Goal: Transaction & Acquisition: Purchase product/service

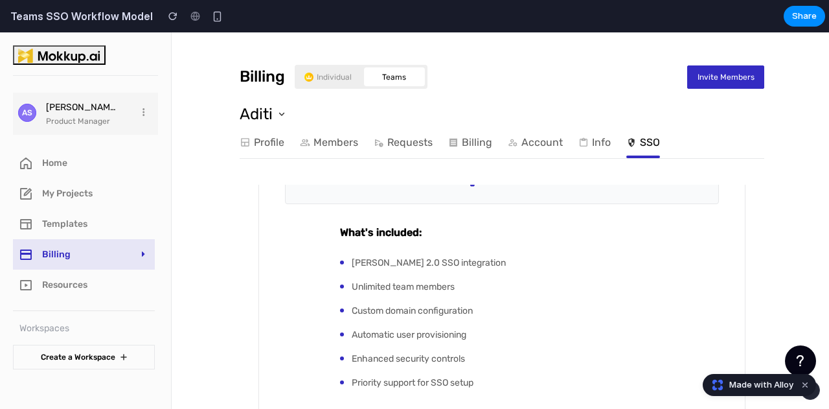
scroll to position [400, 0]
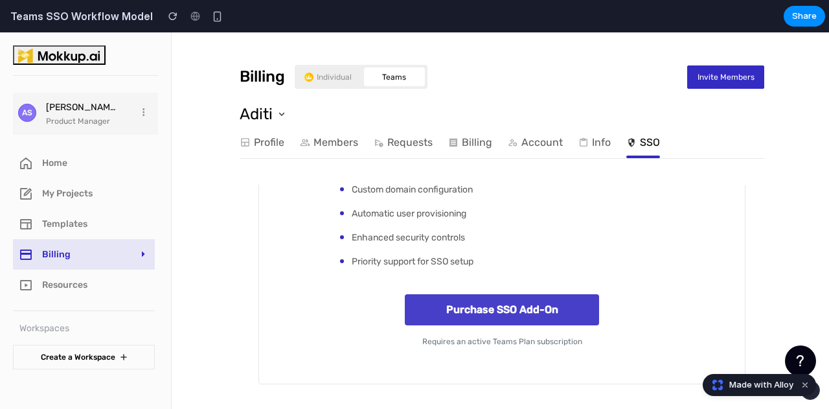
click at [465, 309] on button "Purchase SSO Add-On" at bounding box center [502, 309] width 194 height 31
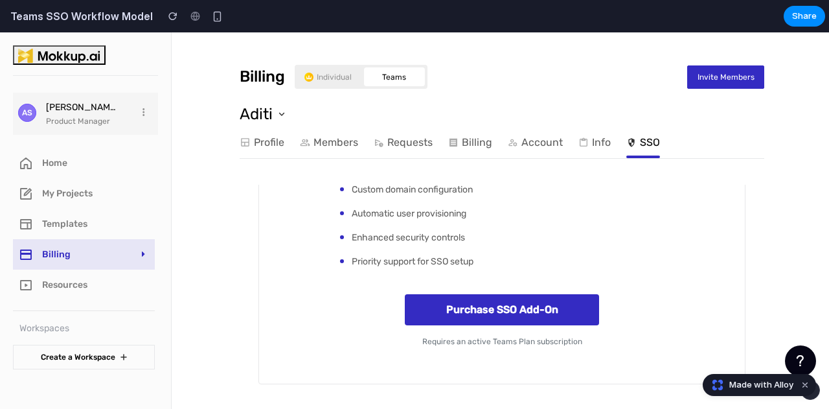
click at [317, 267] on div "Enable Single Sign-On (SSO) for Your Team Enhance security and streamline login…" at bounding box center [501, 97] width 487 height 574
click at [578, 146] on img at bounding box center [585, 143] width 14 height 13
click at [578, 150] on img at bounding box center [585, 143] width 14 height 13
click at [589, 142] on img at bounding box center [585, 143] width 14 height 13
click at [544, 146] on link "Account" at bounding box center [535, 142] width 55 height 26
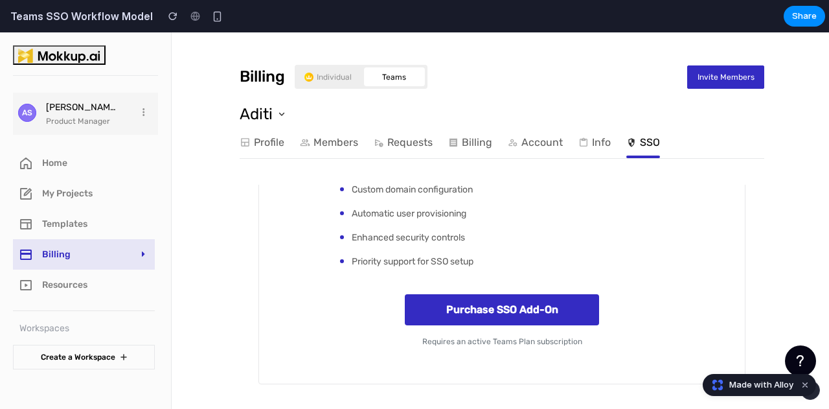
click at [646, 142] on link "SSO" at bounding box center [643, 142] width 34 height 26
click at [532, 144] on link "Account" at bounding box center [535, 142] width 55 height 26
click at [804, 387] on button "Dismiss watermark" at bounding box center [805, 385] width 16 height 16
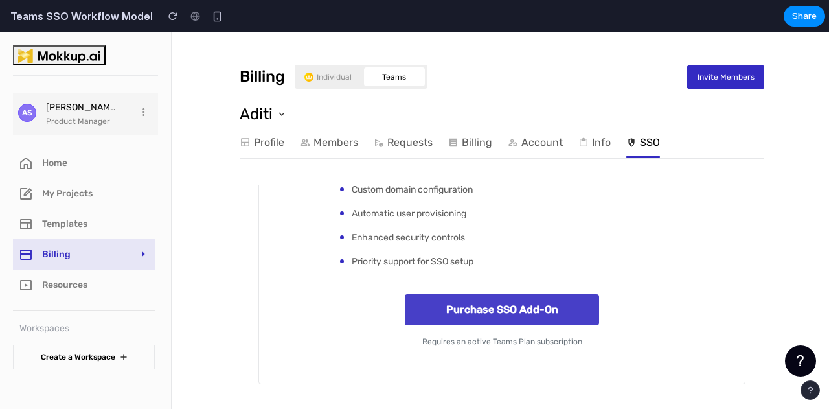
click at [515, 297] on button "Purchase SSO Add-On" at bounding box center [502, 309] width 194 height 31
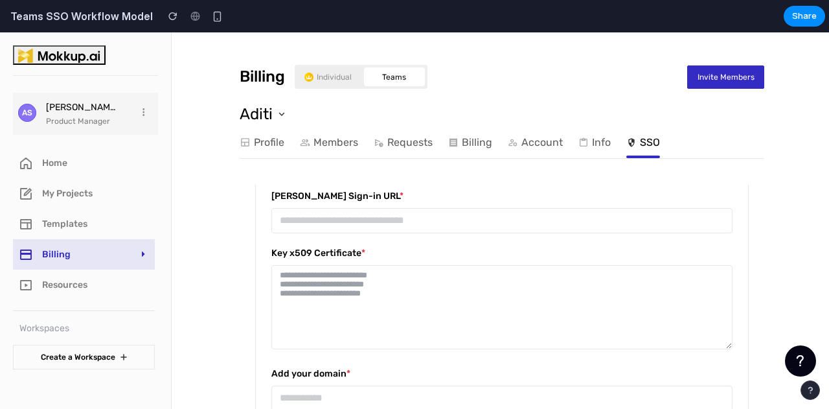
scroll to position [341, 0]
drag, startPoint x: 399, startPoint y: 301, endPoint x: 388, endPoint y: 217, distance: 84.8
click at [399, 301] on textarea at bounding box center [501, 308] width 461 height 84
click at [387, 216] on input "url" at bounding box center [501, 221] width 461 height 25
click at [313, 320] on textarea at bounding box center [501, 308] width 461 height 84
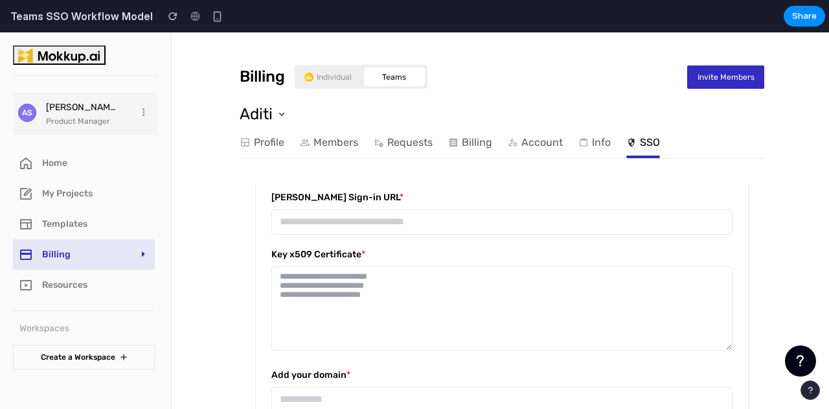
click at [227, 280] on div "**********" at bounding box center [502, 100] width 654 height 816
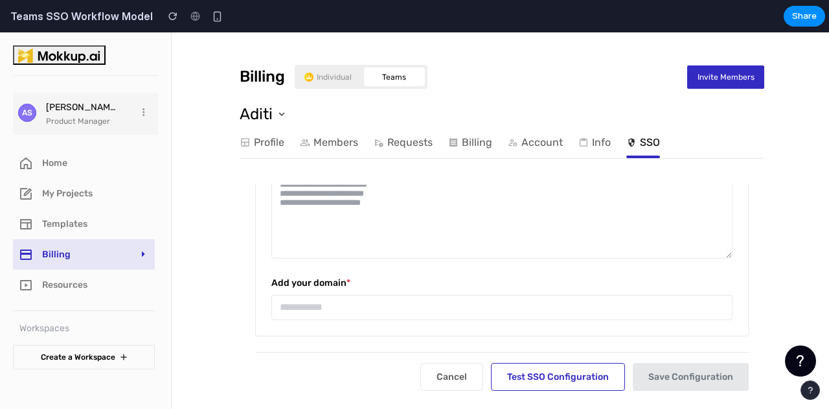
click at [328, 308] on input "text" at bounding box center [501, 307] width 461 height 25
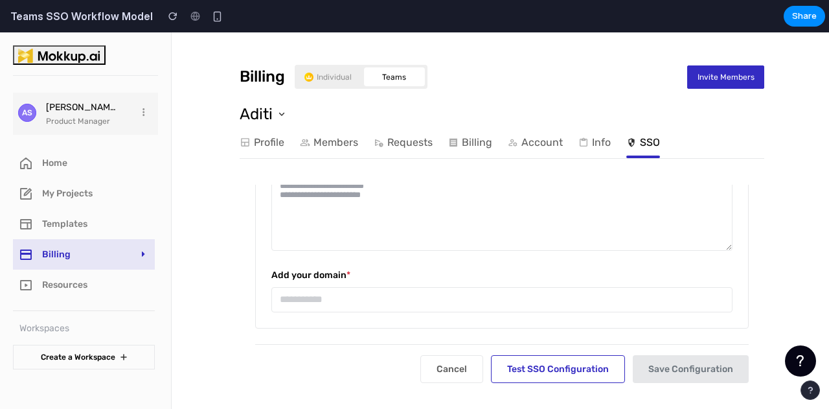
scroll to position [443, 0]
click at [334, 357] on div "Cancel Test SSO Configuration Save Configuration" at bounding box center [501, 363] width 493 height 39
click at [68, 295] on link "Resources" at bounding box center [84, 284] width 142 height 30
click at [528, 365] on button "Test SSO Configuration" at bounding box center [558, 369] width 134 height 28
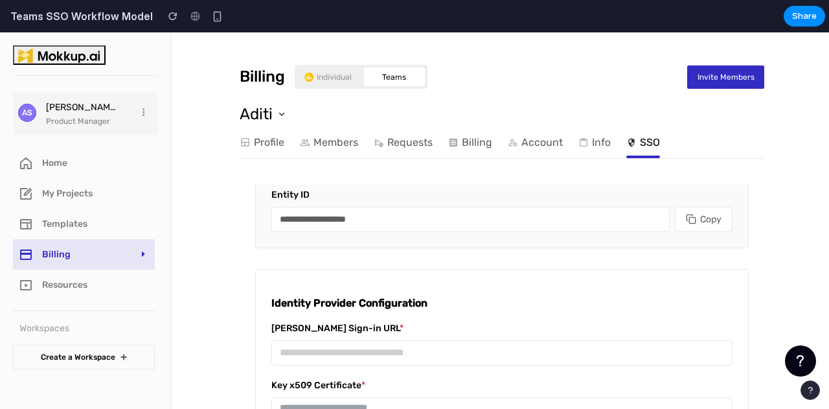
scroll to position [211, 0]
click at [388, 203] on div "**********" at bounding box center [501, 208] width 461 height 44
click at [392, 229] on input "**********" at bounding box center [470, 217] width 398 height 25
click at [409, 323] on label "[PERSON_NAME] Sign-in URL *" at bounding box center [501, 327] width 461 height 14
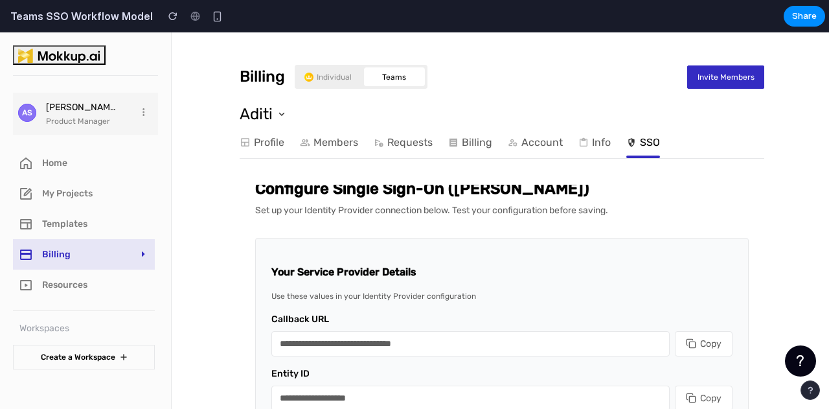
scroll to position [0, 0]
